Goal: Answer question/provide support: Share knowledge or assist other users

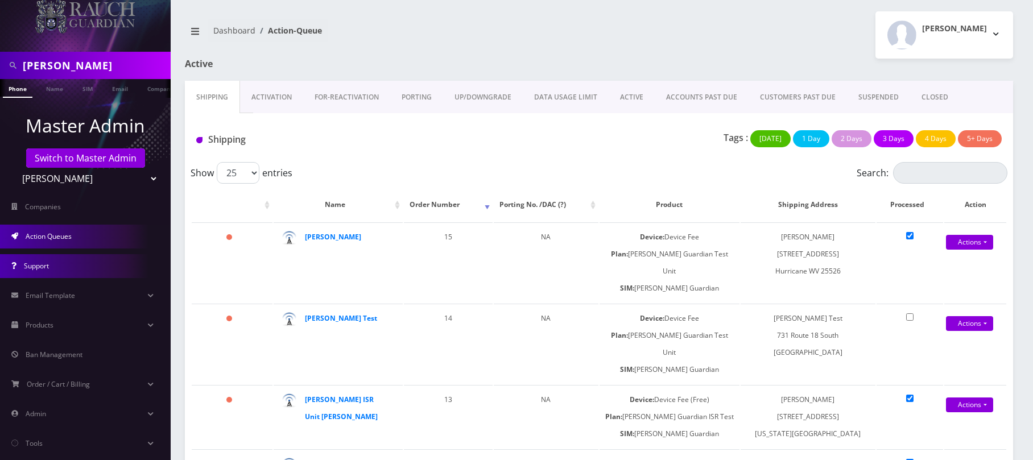
scroll to position [52, 0]
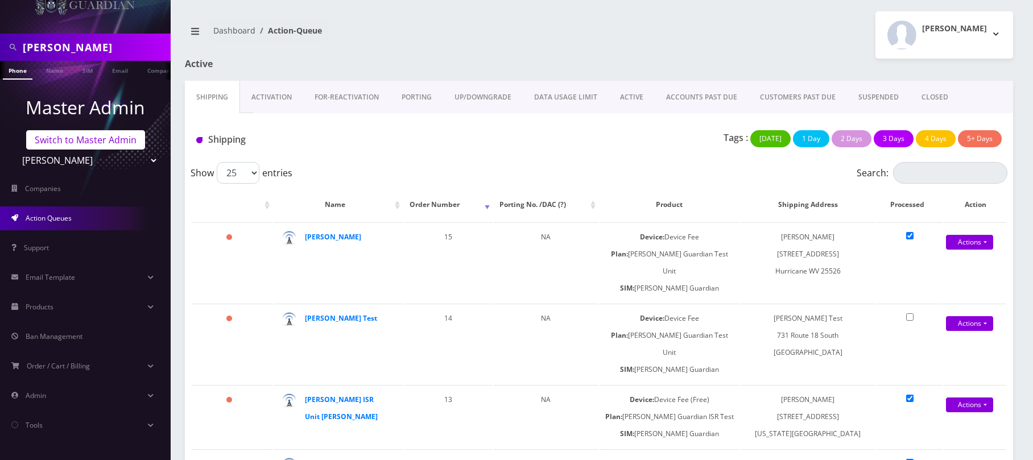
click at [139, 140] on link "Switch to Master Admin" at bounding box center [85, 139] width 119 height 19
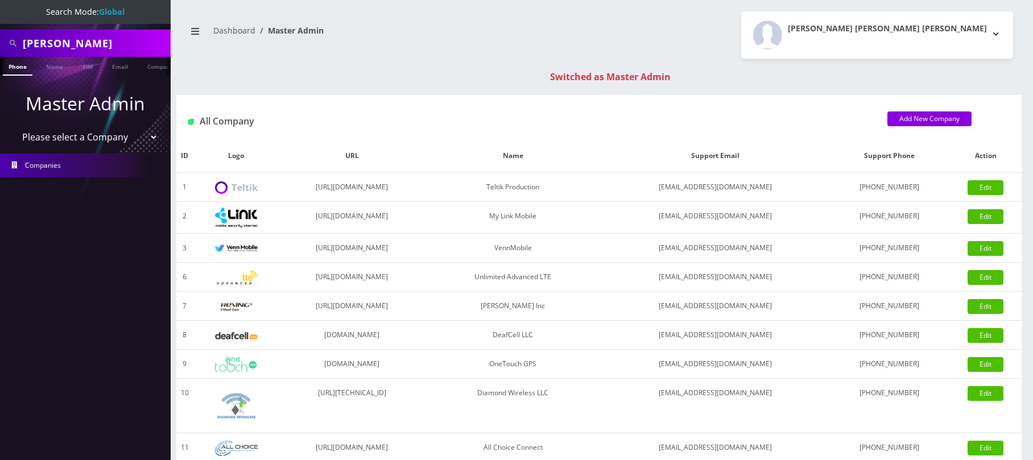
click at [63, 160] on link "Companies" at bounding box center [85, 166] width 171 height 24
click at [73, 137] on select "Please select a Company Teltik Production My Link Mobile VennMobile Unlimited A…" at bounding box center [85, 137] width 145 height 22
select select "13"
click at [13, 126] on select "Please select a Company Teltik Production My Link Mobile VennMobile Unlimited A…" at bounding box center [85, 137] width 145 height 22
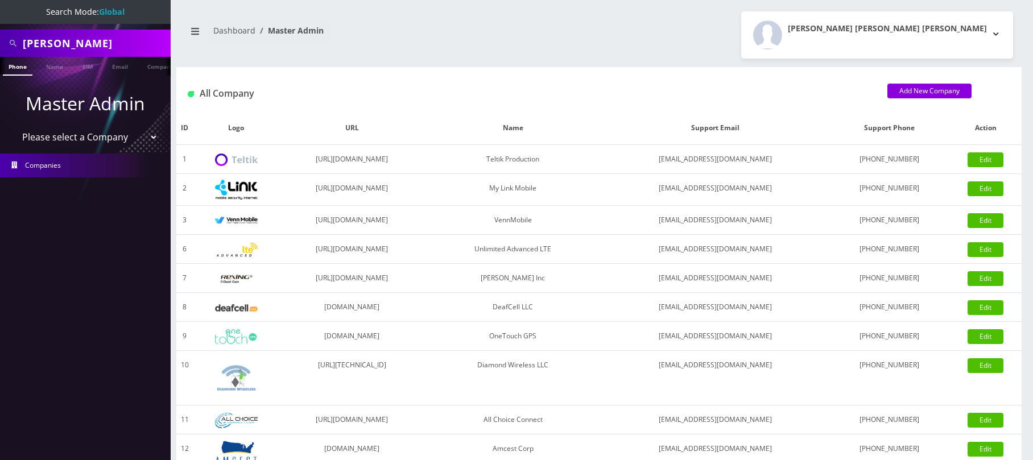
drag, startPoint x: 74, startPoint y: 42, endPoint x: -72, endPoint y: 39, distance: 145.7
click at [0, 39] on html "Search Mode: Global unger Phone Name SIM Email Company Customer Master Admin Pl…" at bounding box center [516, 390] width 1033 height 781
type input "text"
click at [62, 73] on link "Name" at bounding box center [54, 66] width 28 height 19
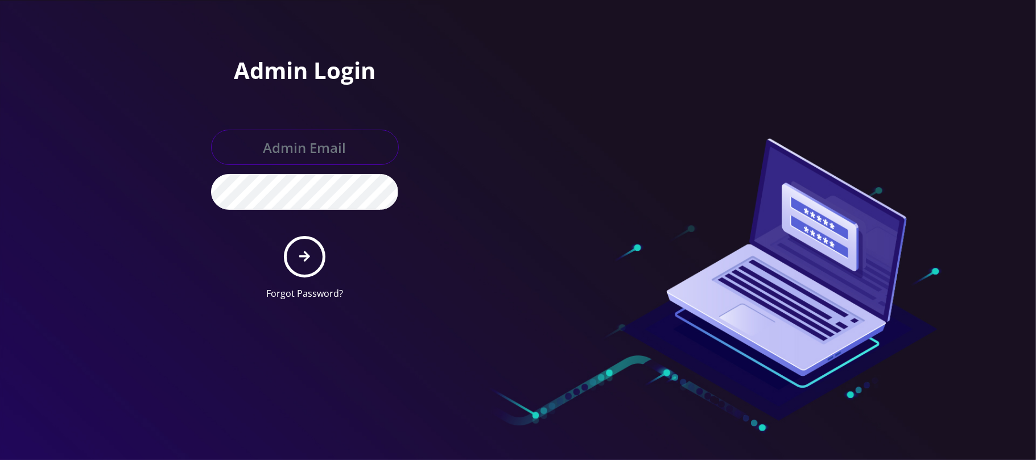
type input "jay@teltik.com"
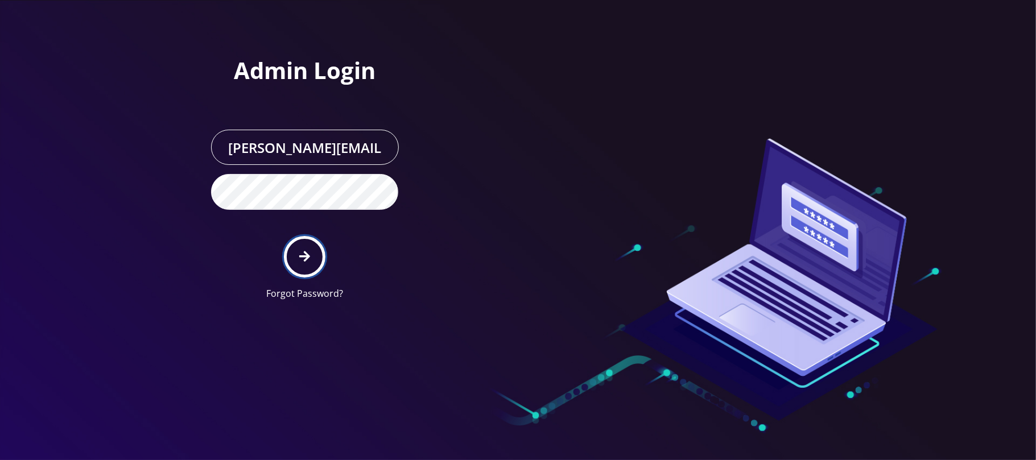
click at [295, 249] on button "submit" at bounding box center [305, 257] width 42 height 42
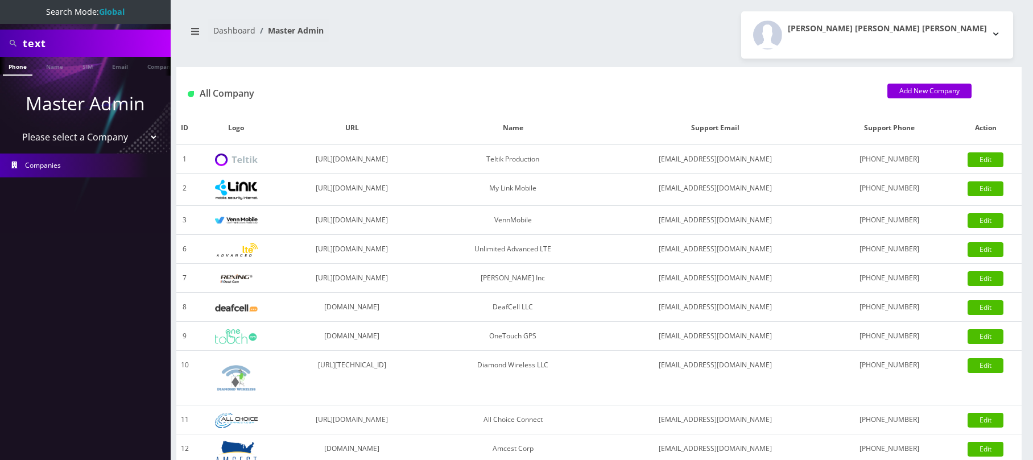
click at [64, 141] on select "Please select a Company Teltik Production My Link Mobile VennMobile Unlimited A…" at bounding box center [85, 137] width 145 height 22
select select "13"
click at [13, 126] on select "Please select a Company Teltik Production My Link Mobile VennMobile Unlimited A…" at bounding box center [85, 137] width 145 height 22
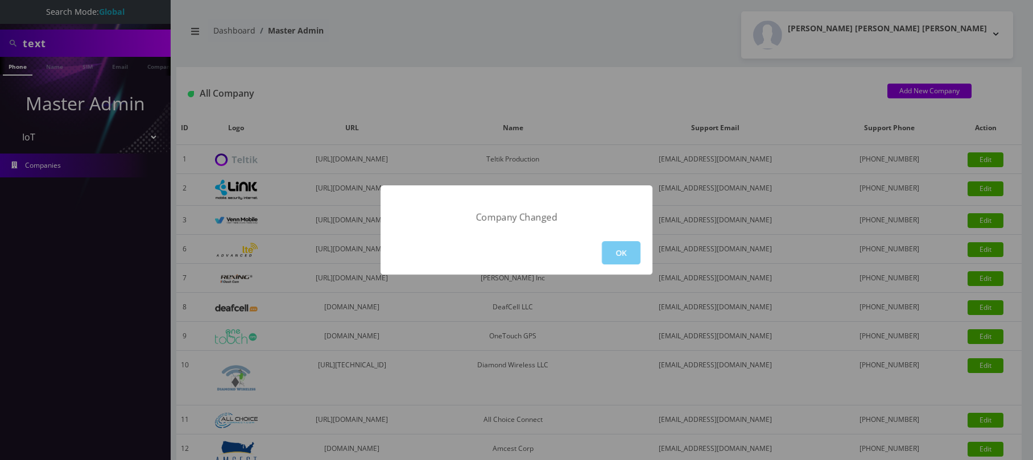
click at [630, 261] on button "OK" at bounding box center [621, 252] width 39 height 23
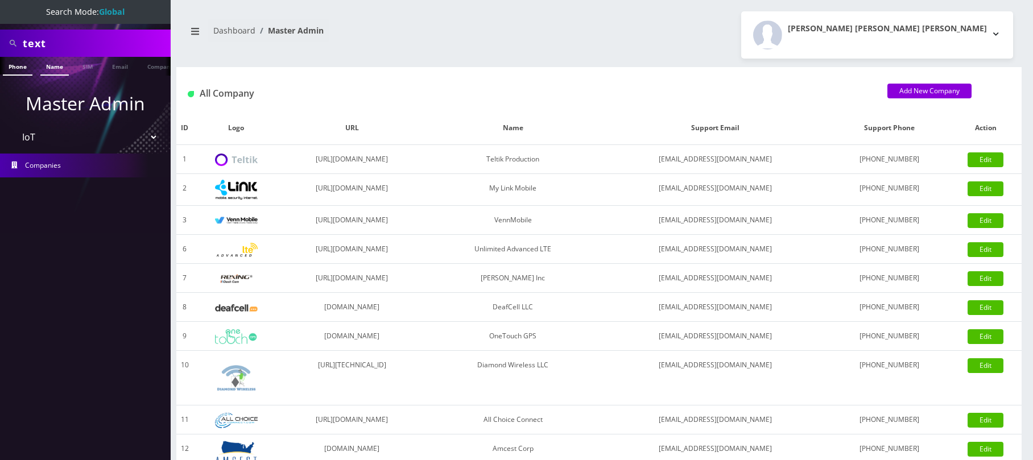
click at [53, 67] on link "Name" at bounding box center [54, 66] width 28 height 19
click at [57, 67] on link "Name" at bounding box center [49, 66] width 28 height 19
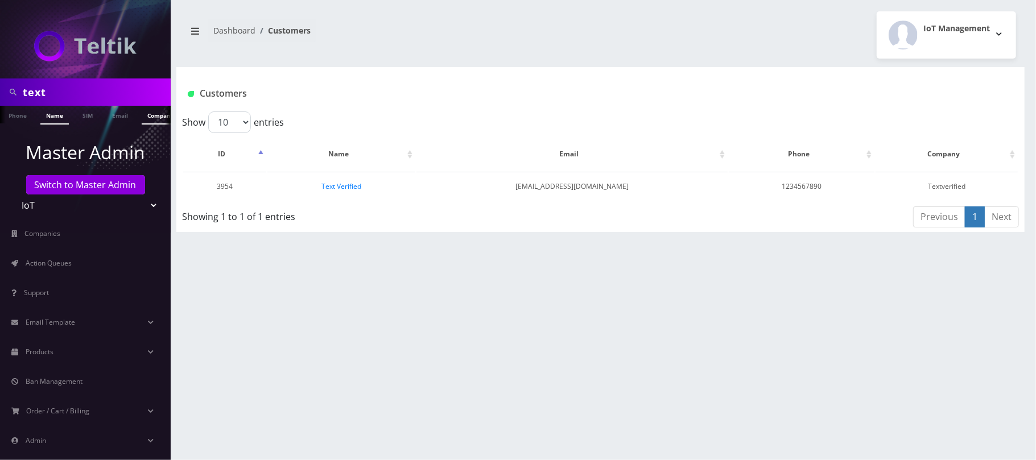
click at [153, 116] on link "Company" at bounding box center [161, 115] width 38 height 19
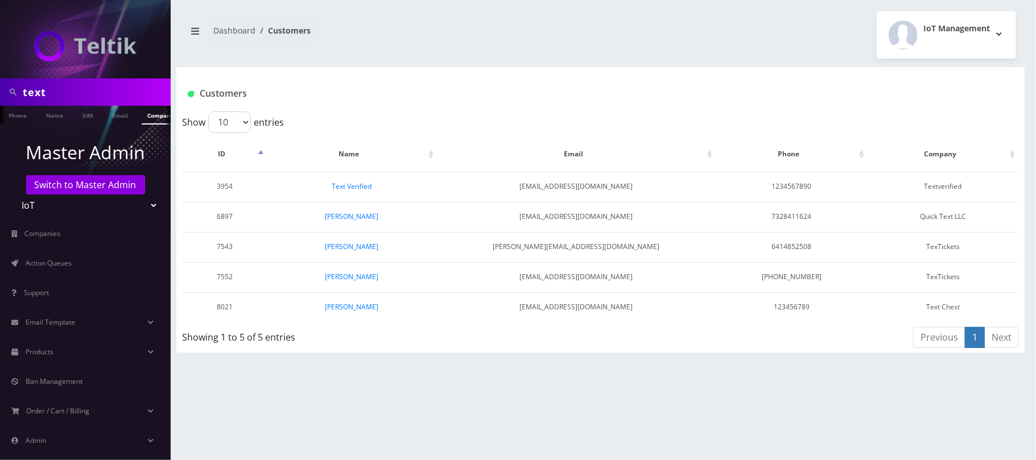
drag, startPoint x: 110, startPoint y: 85, endPoint x: -2, endPoint y: 96, distance: 112.6
click at [0, 96] on html "text Phone Name SIM Email Company Customer Master Admin Switch to Master Admin …" at bounding box center [518, 230] width 1036 height 460
type input "p"
type input "outlet"
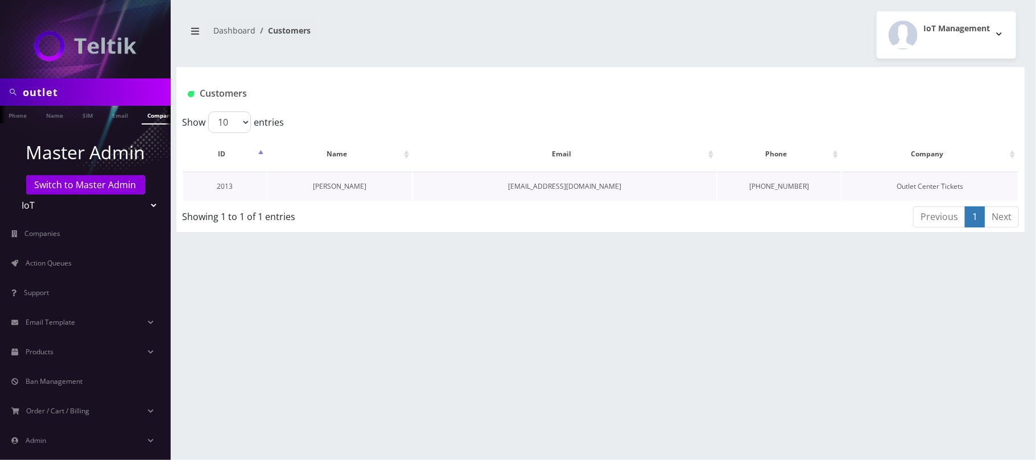
click at [344, 189] on link "[PERSON_NAME]" at bounding box center [339, 186] width 53 height 10
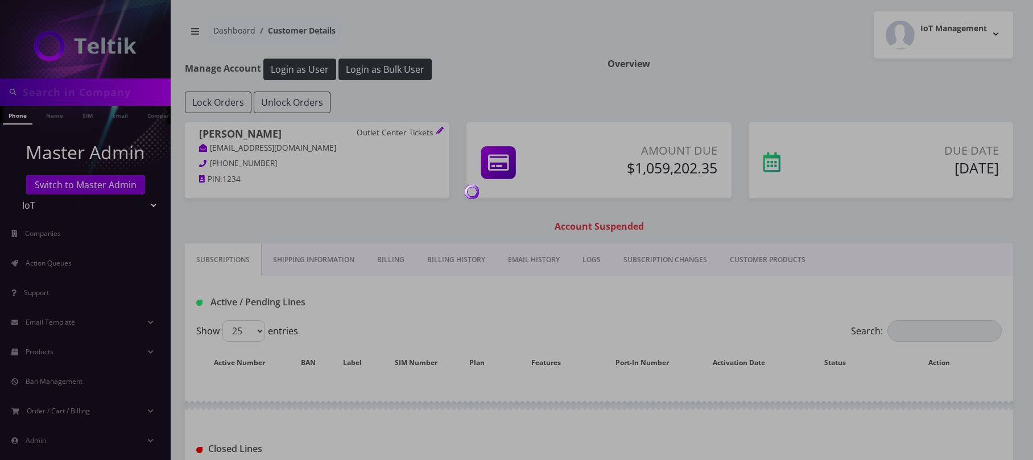
type input "outlet"
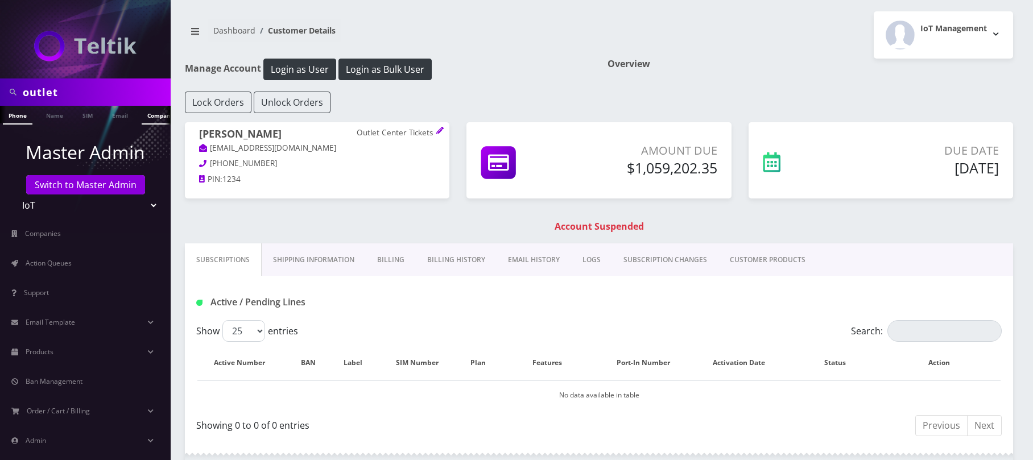
click at [144, 115] on link "Company" at bounding box center [161, 115] width 38 height 19
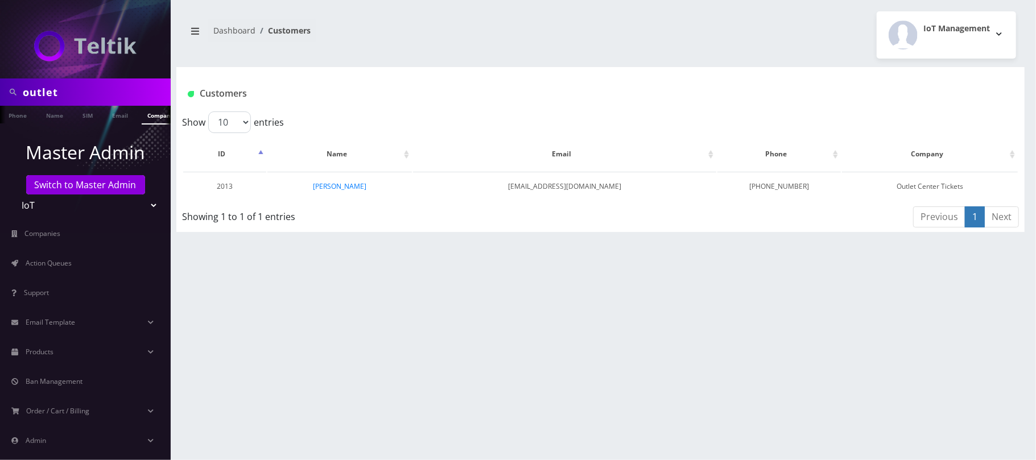
drag, startPoint x: 102, startPoint y: 92, endPoint x: -6, endPoint y: 84, distance: 108.3
click at [0, 84] on html "outlet Phone Name SIM Email Company Customer Master Admin Switch to Master Admi…" at bounding box center [518, 230] width 1036 height 460
